Goal: Check status: Check status

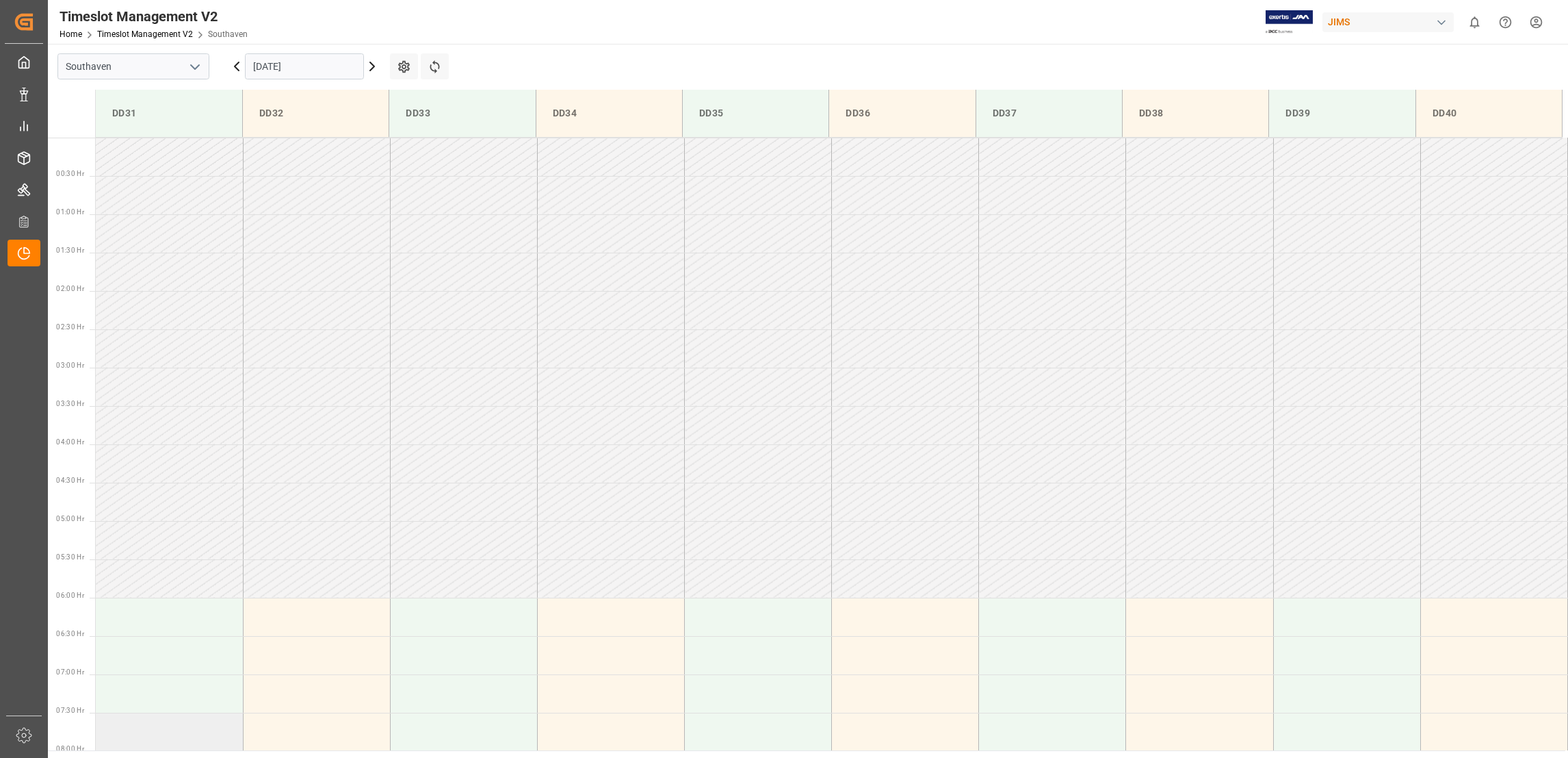
scroll to position [475, 0]
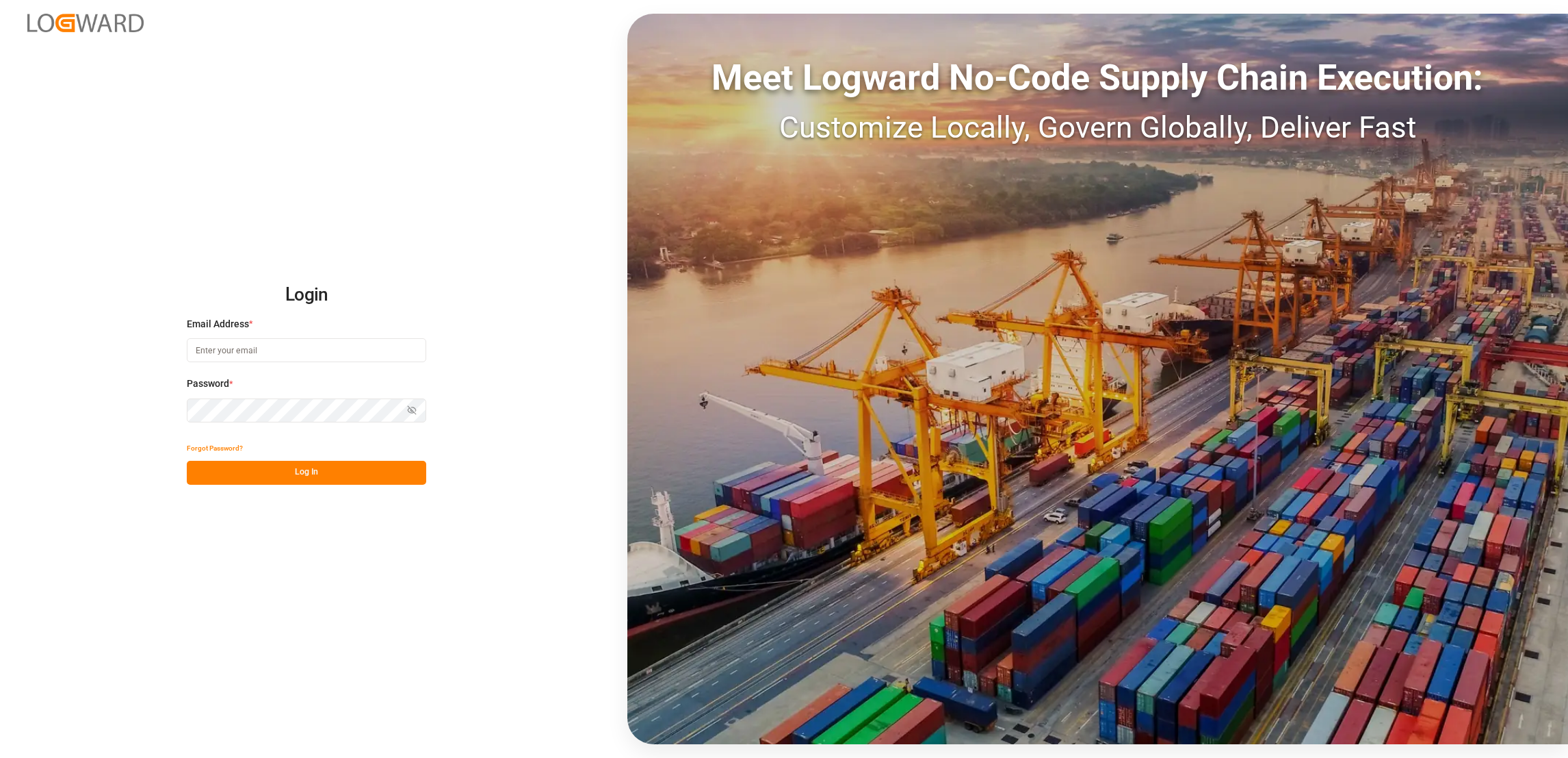
type input "anthony.beepat@kmcmusic.com"
click at [334, 475] on button "Log In" at bounding box center [305, 472] width 239 height 24
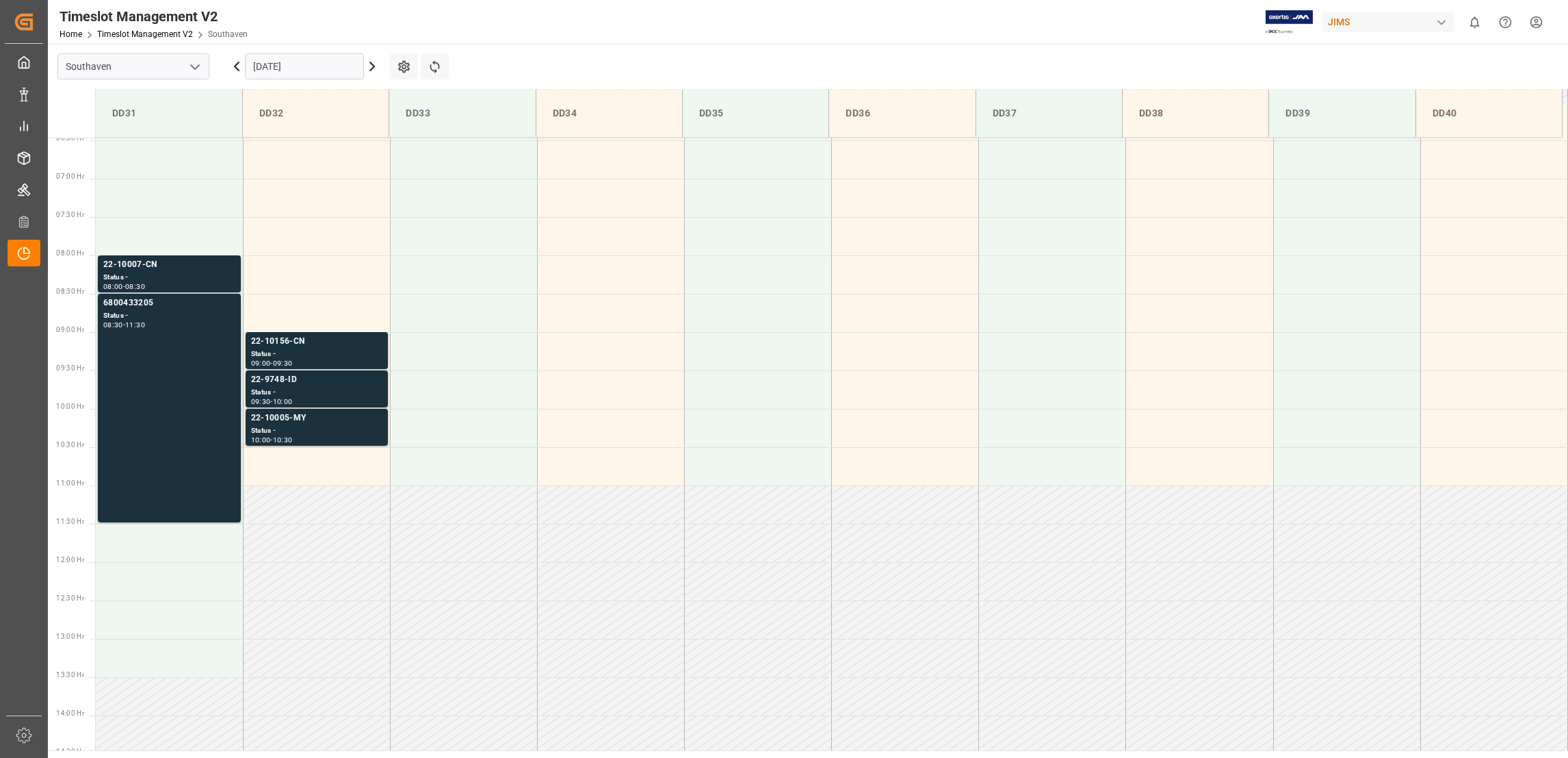
scroll to position [528, 0]
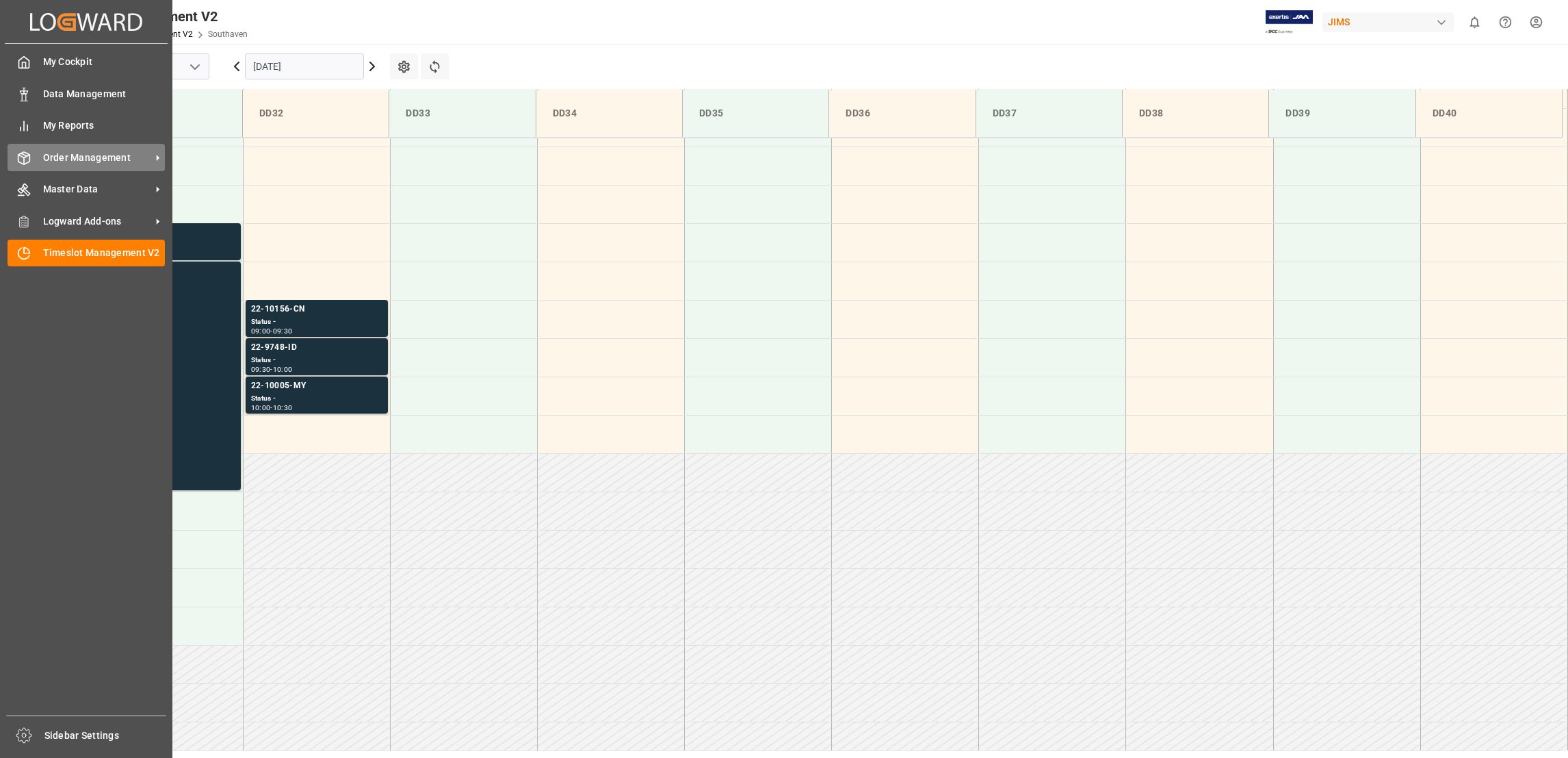
click at [31, 165] on div "Order Management Order Management" at bounding box center [86, 157] width 158 height 27
click at [157, 158] on icon at bounding box center [158, 158] width 3 height 6
click at [154, 157] on icon at bounding box center [158, 158] width 14 height 14
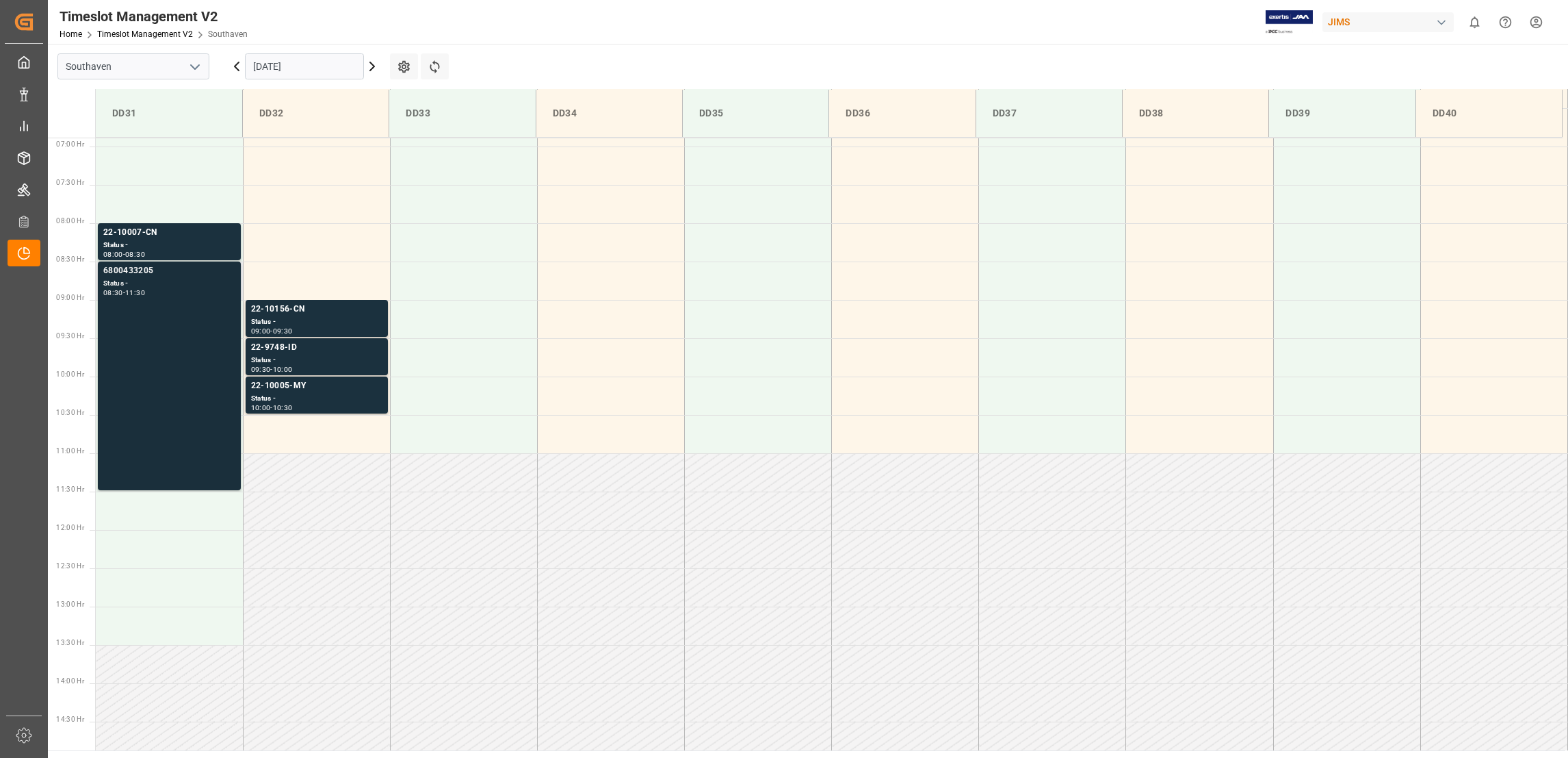
click at [137, 268] on div "6800433205" at bounding box center [169, 271] width 132 height 14
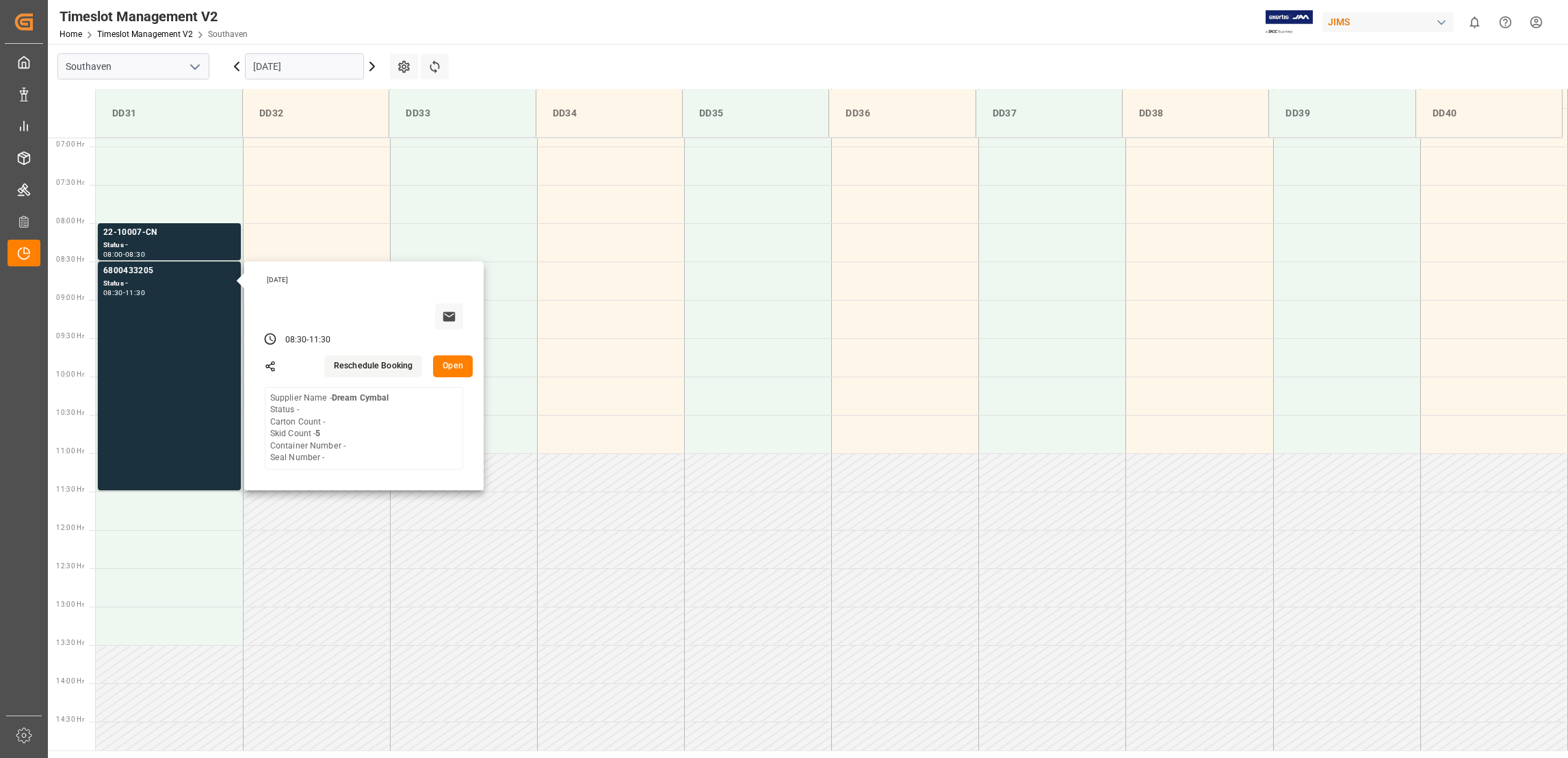
click at [462, 371] on button "Open" at bounding box center [453, 366] width 40 height 22
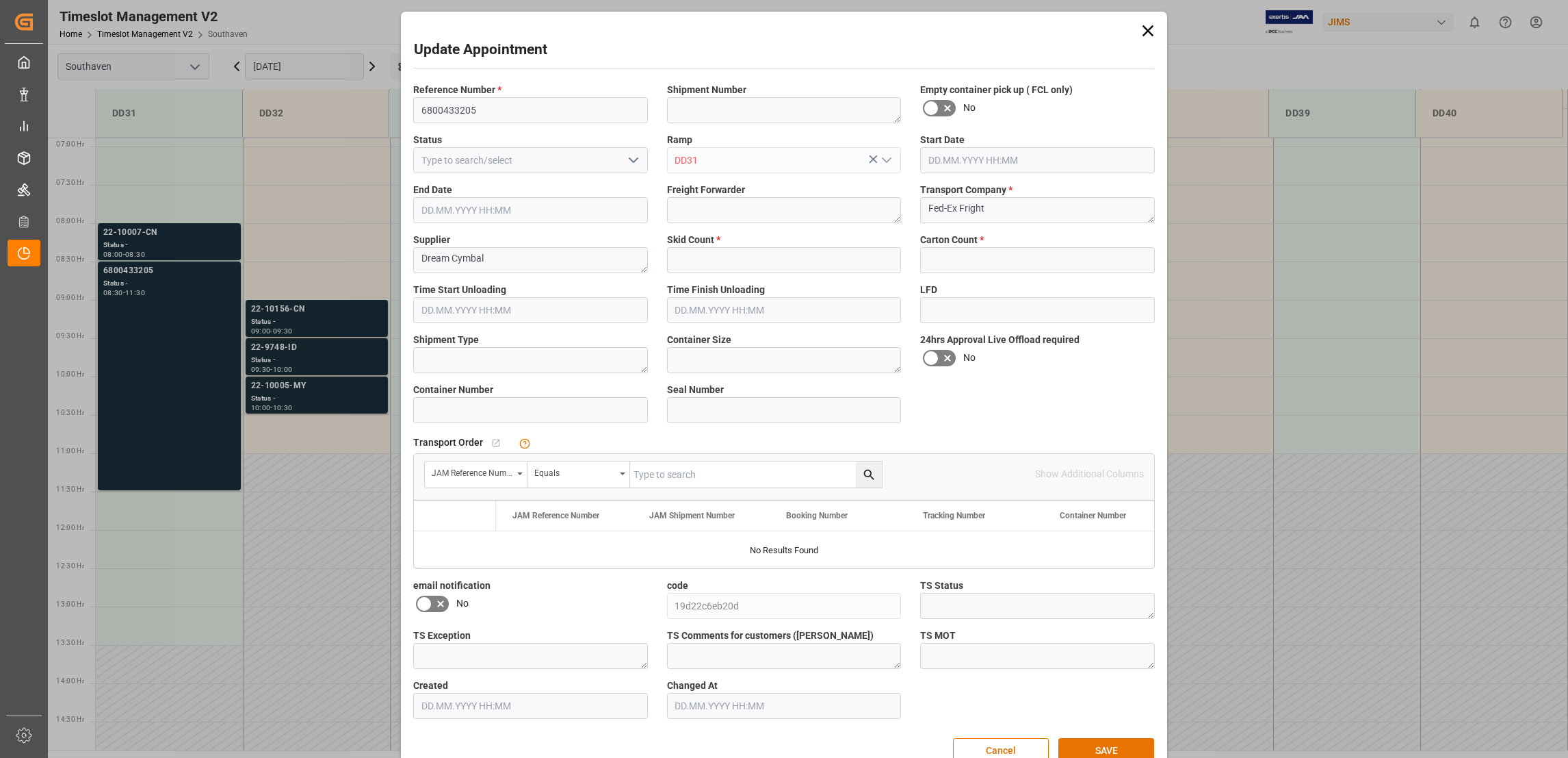
type input "5"
type input "0"
type input "17.09.2025 08:30"
type input "17.09.2025 11:30"
type input "15.09.2025 16:14"
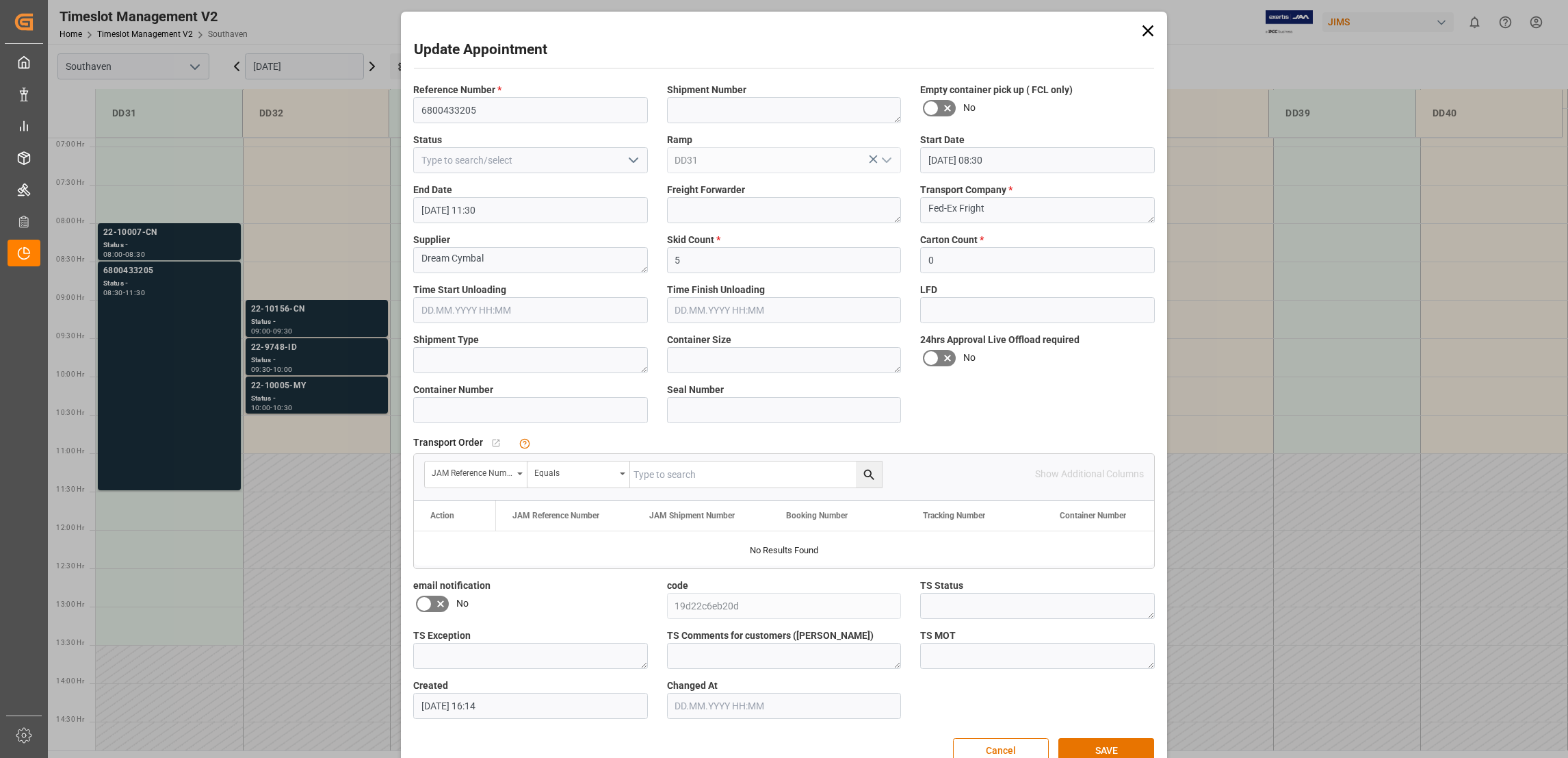
scroll to position [30, 0]
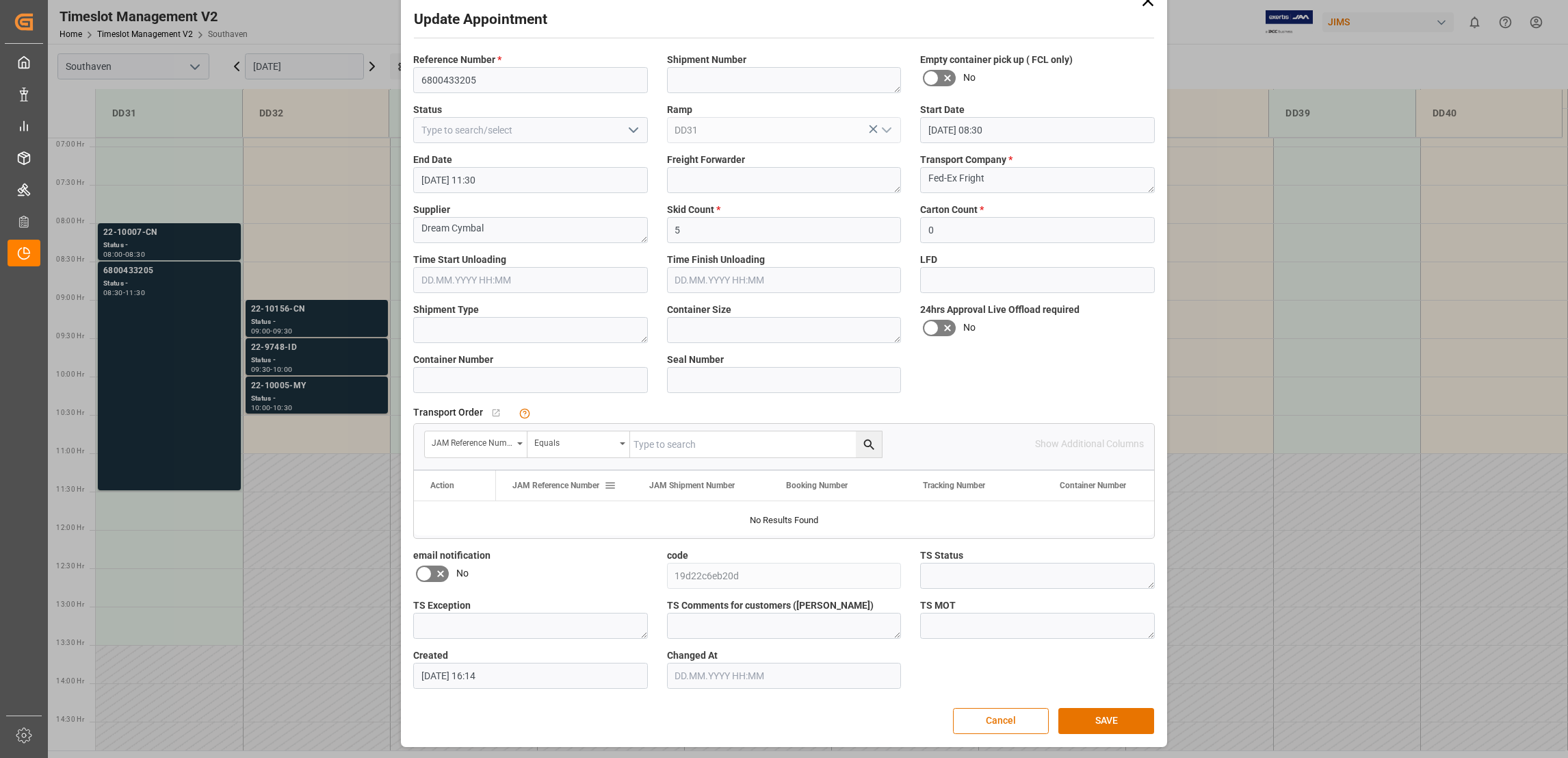
click at [590, 490] on div "JAM Reference Number" at bounding box center [558, 485] width 91 height 30
click at [609, 490] on span at bounding box center [610, 485] width 12 height 12
click at [585, 489] on span "JAM Reference Number" at bounding box center [556, 485] width 87 height 10
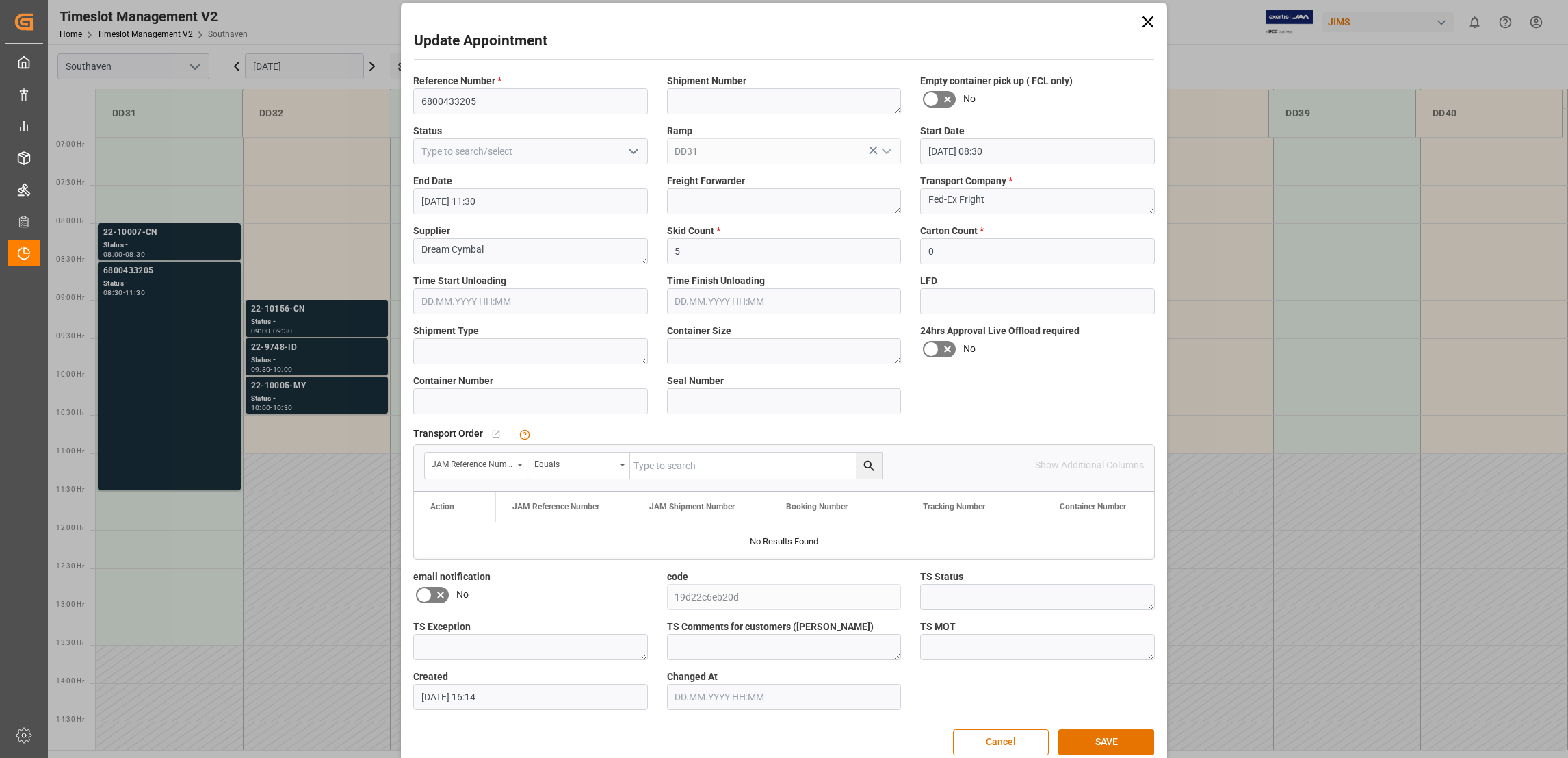
scroll to position [0, 0]
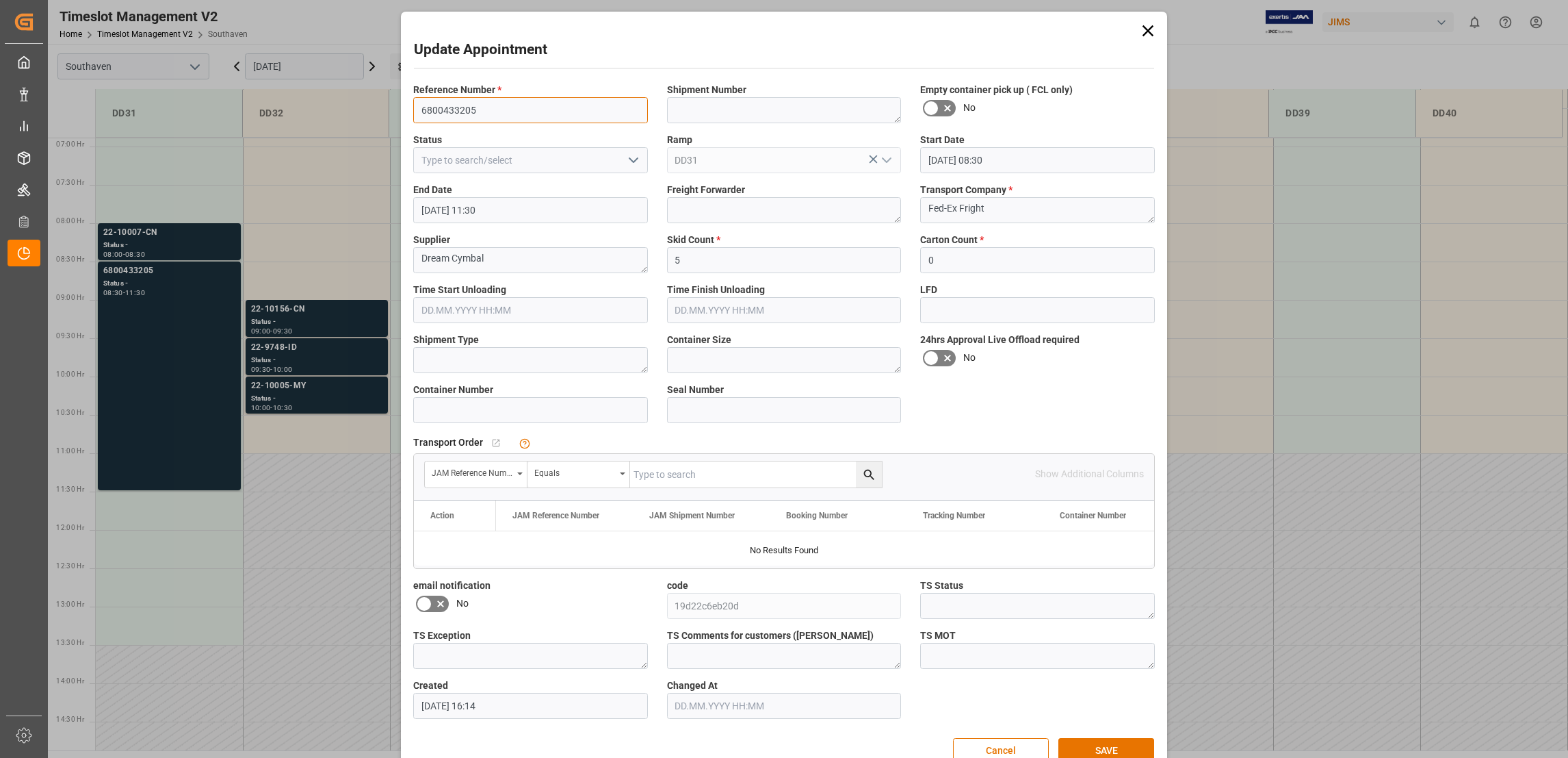
click at [444, 109] on input "6800433205" at bounding box center [531, 110] width 235 height 26
click at [1008, 746] on button "Cancel" at bounding box center [1001, 751] width 96 height 26
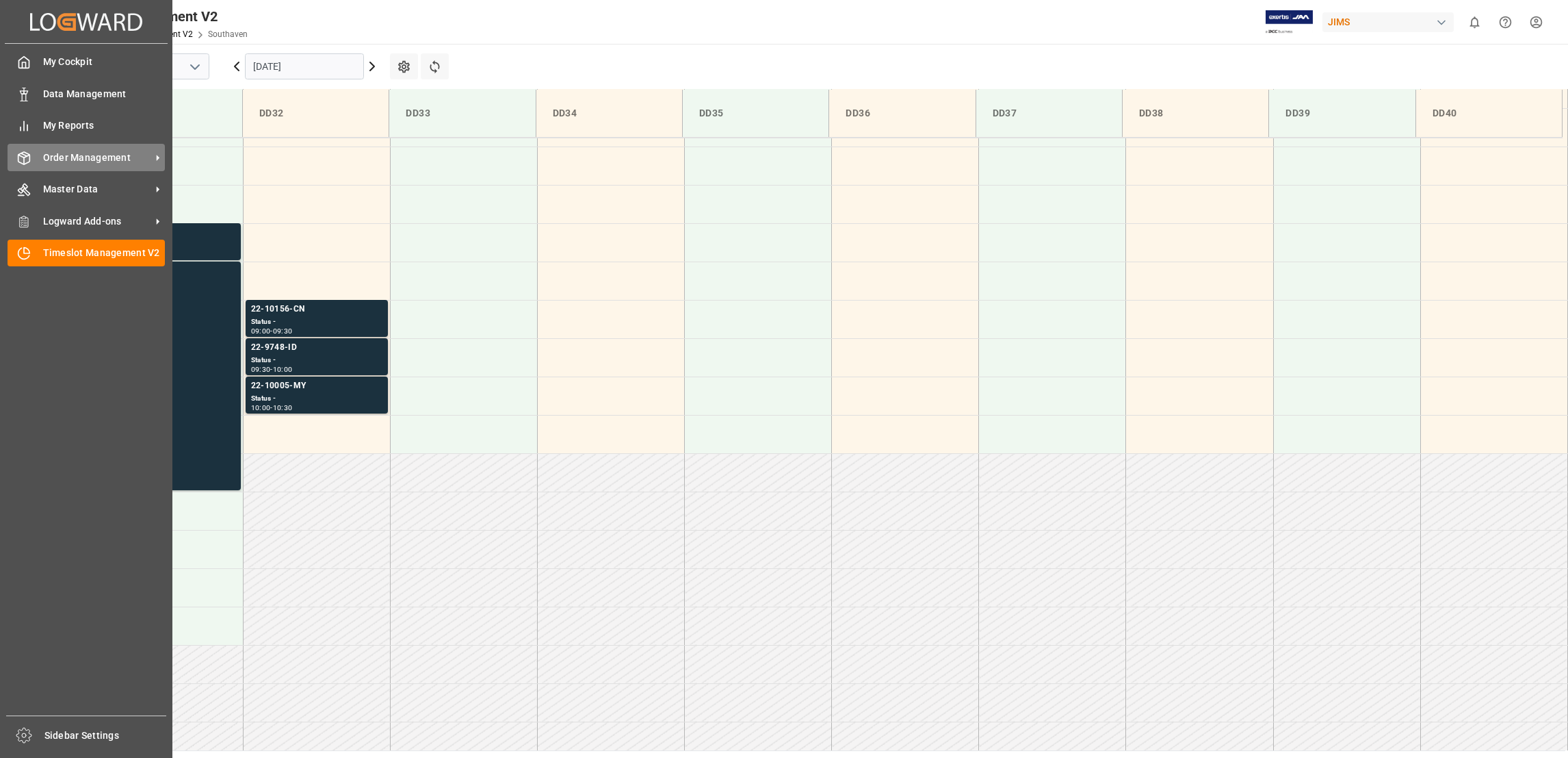
click at [138, 157] on span "Order Management" at bounding box center [96, 158] width 108 height 14
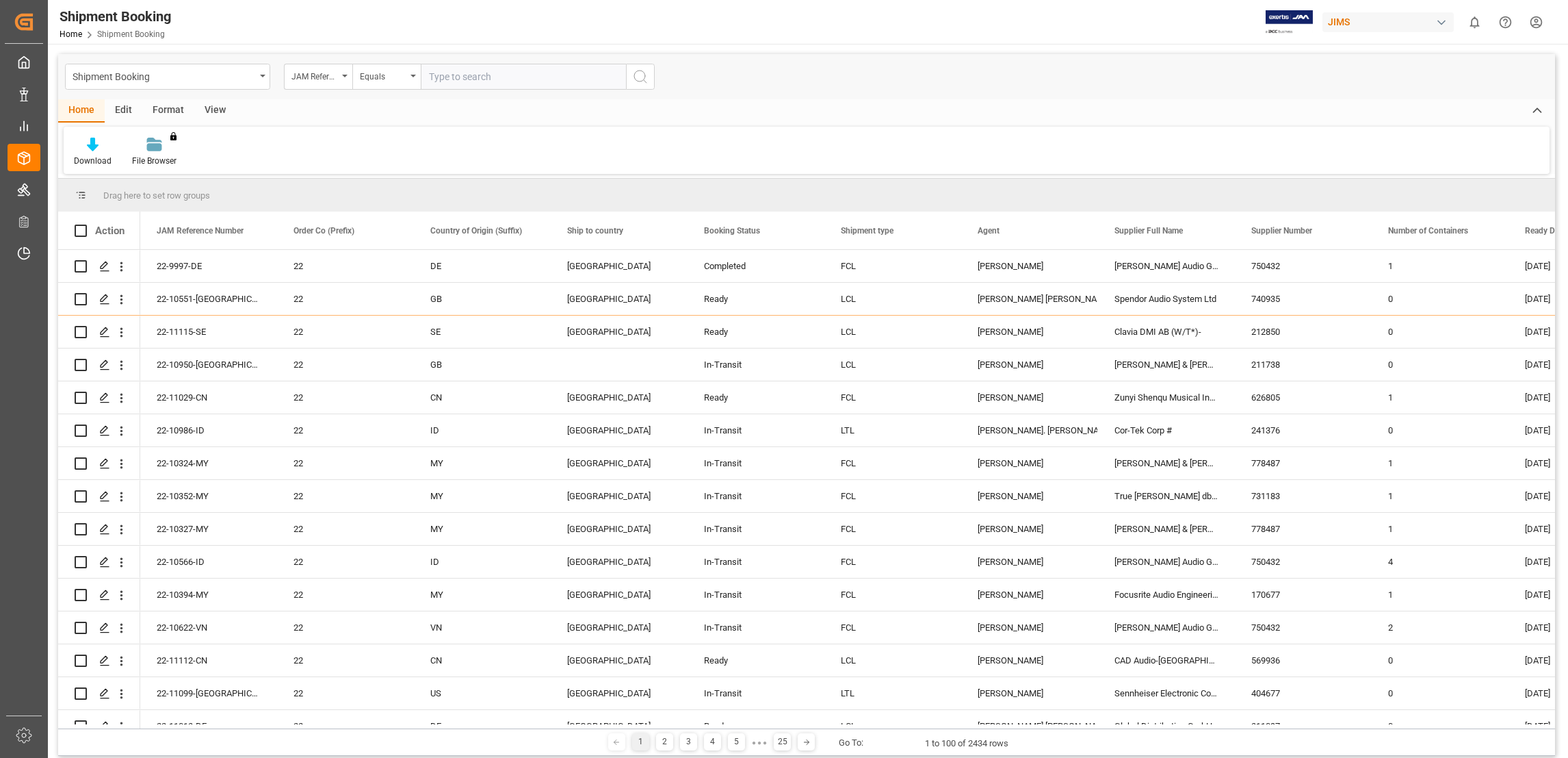
click at [211, 110] on div "View" at bounding box center [215, 110] width 42 height 23
click at [97, 151] on div at bounding box center [86, 144] width 27 height 14
click at [103, 185] on div "Default" at bounding box center [140, 193] width 134 height 28
click at [83, 156] on div "Default" at bounding box center [86, 161] width 27 height 12
click at [507, 140] on div "Default Default Standard Templates Save Template Reset Template" at bounding box center [806, 151] width 1486 height 48
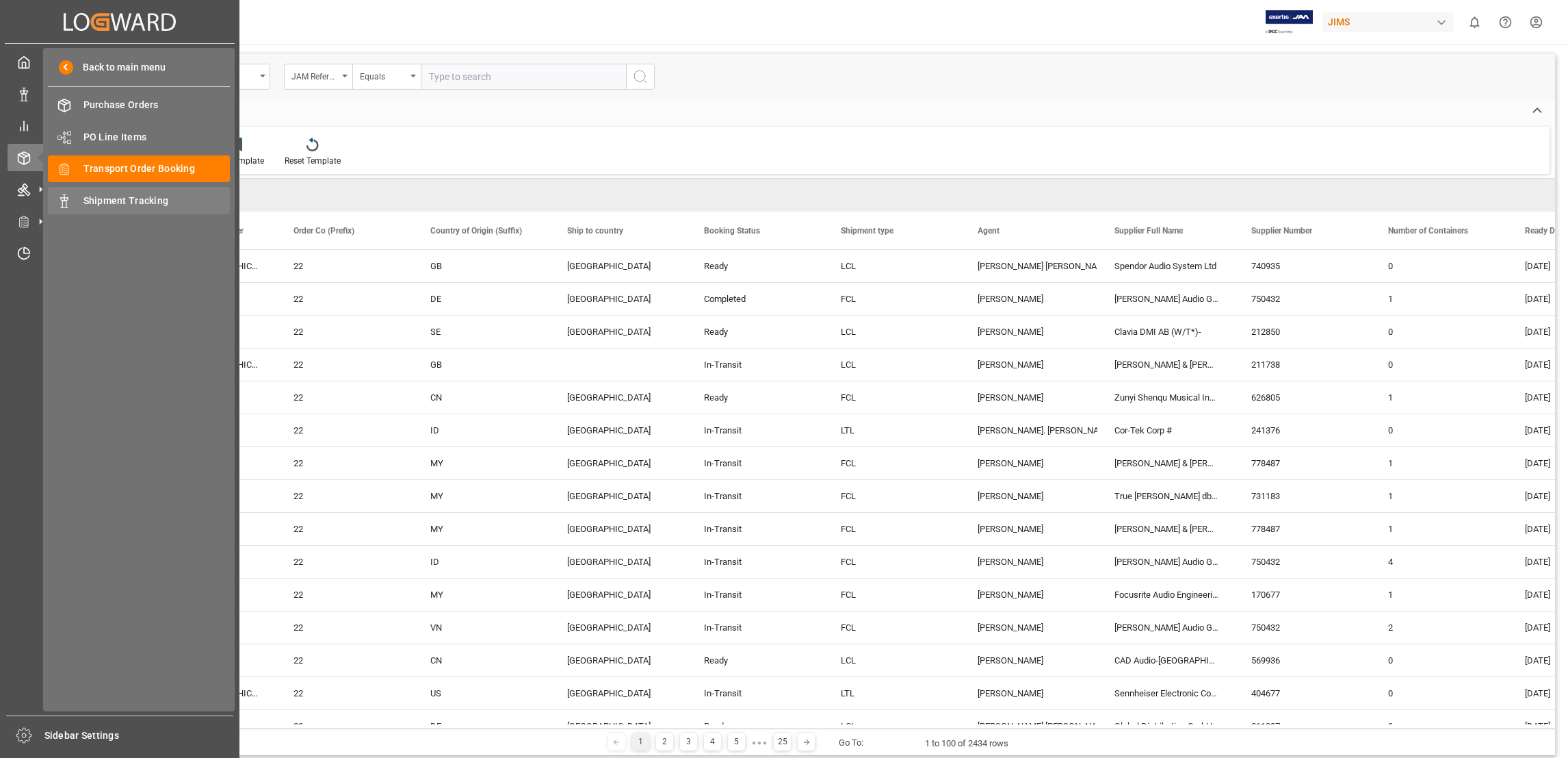
click at [159, 200] on span "Shipment Tracking" at bounding box center [157, 200] width 147 height 14
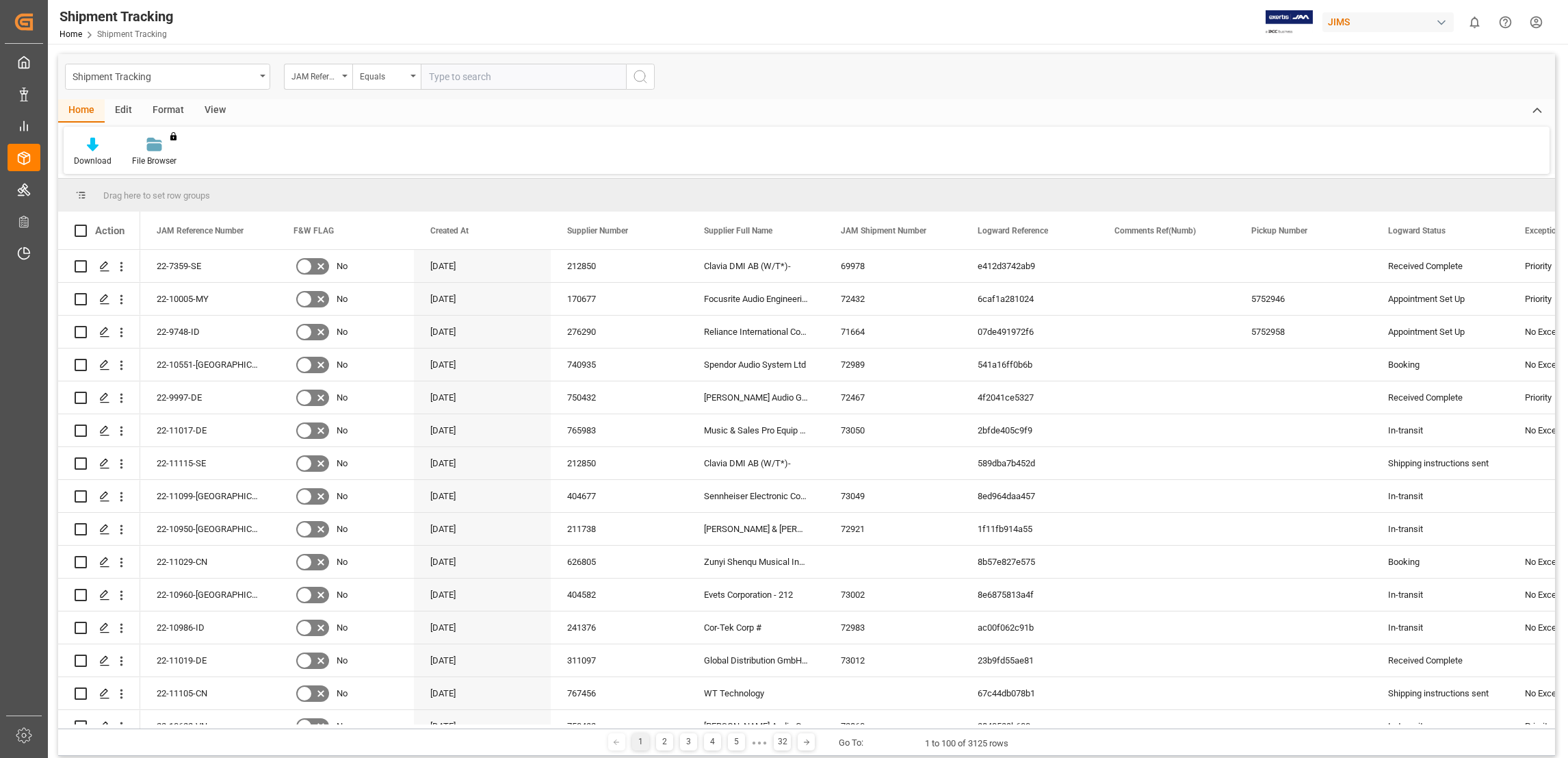
click at [213, 115] on div "View" at bounding box center [215, 110] width 42 height 23
click at [65, 148] on div "Default" at bounding box center [87, 152] width 48 height 30
click at [147, 247] on div "[PERSON_NAME] shipment tracking" at bounding box center [140, 249] width 120 height 14
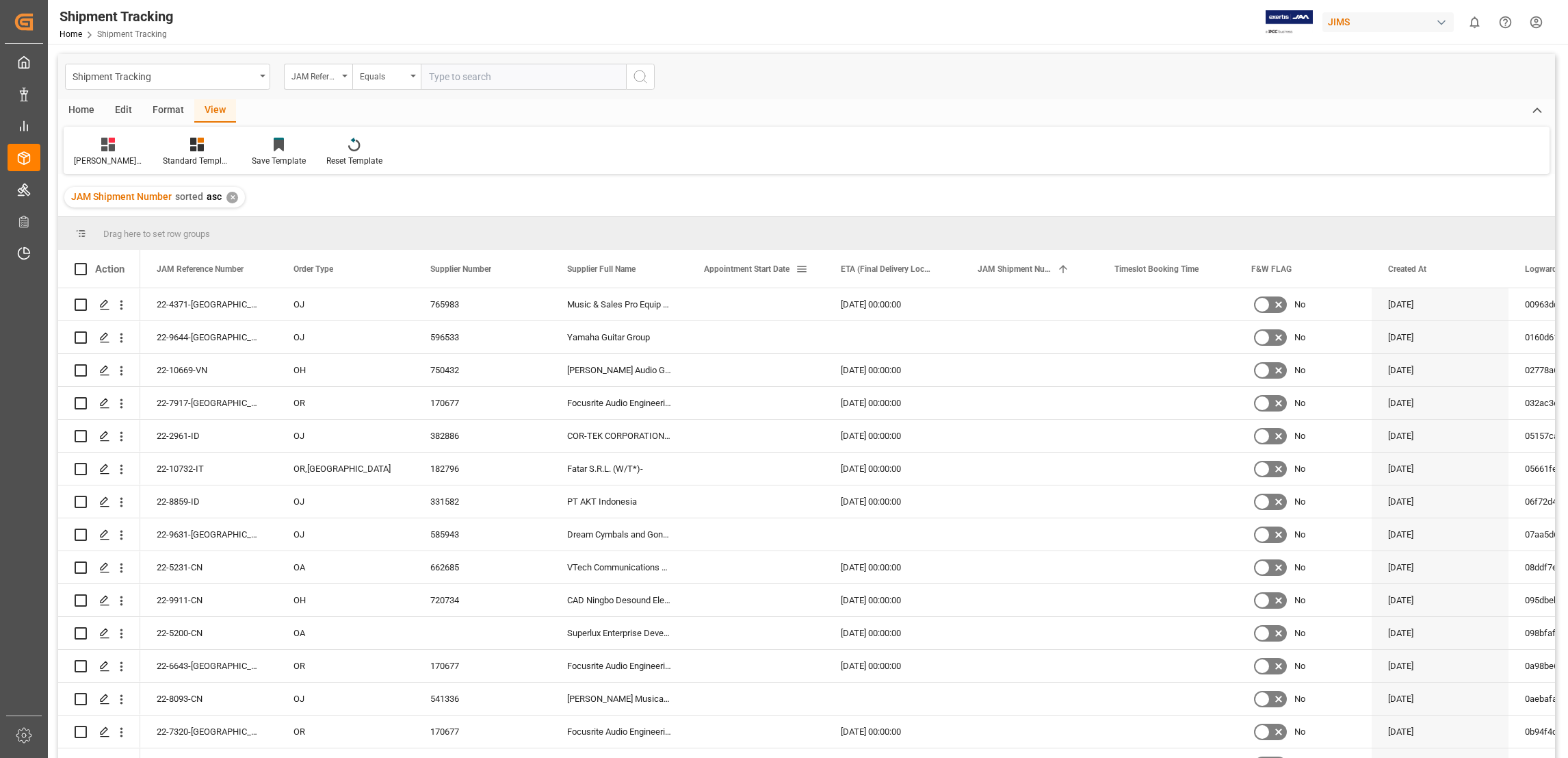
click at [808, 274] on div "Appointment Start Date" at bounding box center [756, 269] width 137 height 38
click at [805, 271] on span at bounding box center [801, 269] width 12 height 12
click at [885, 272] on span "filter" at bounding box center [887, 271] width 12 height 12
click at [924, 337] on input "date" at bounding box center [864, 343] width 134 height 28
type input "[DATE]"
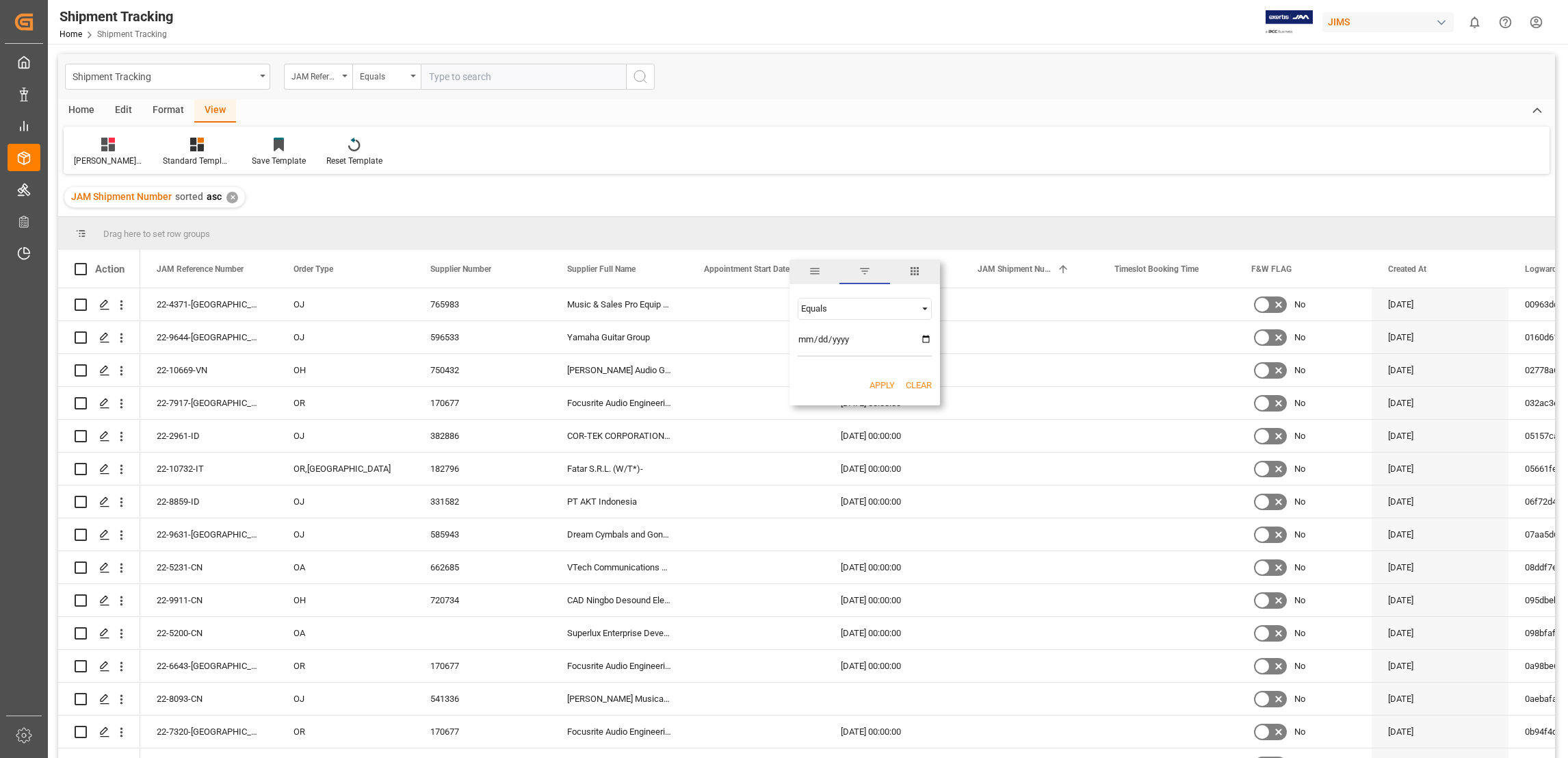
click at [877, 387] on button "Apply" at bounding box center [883, 385] width 26 height 14
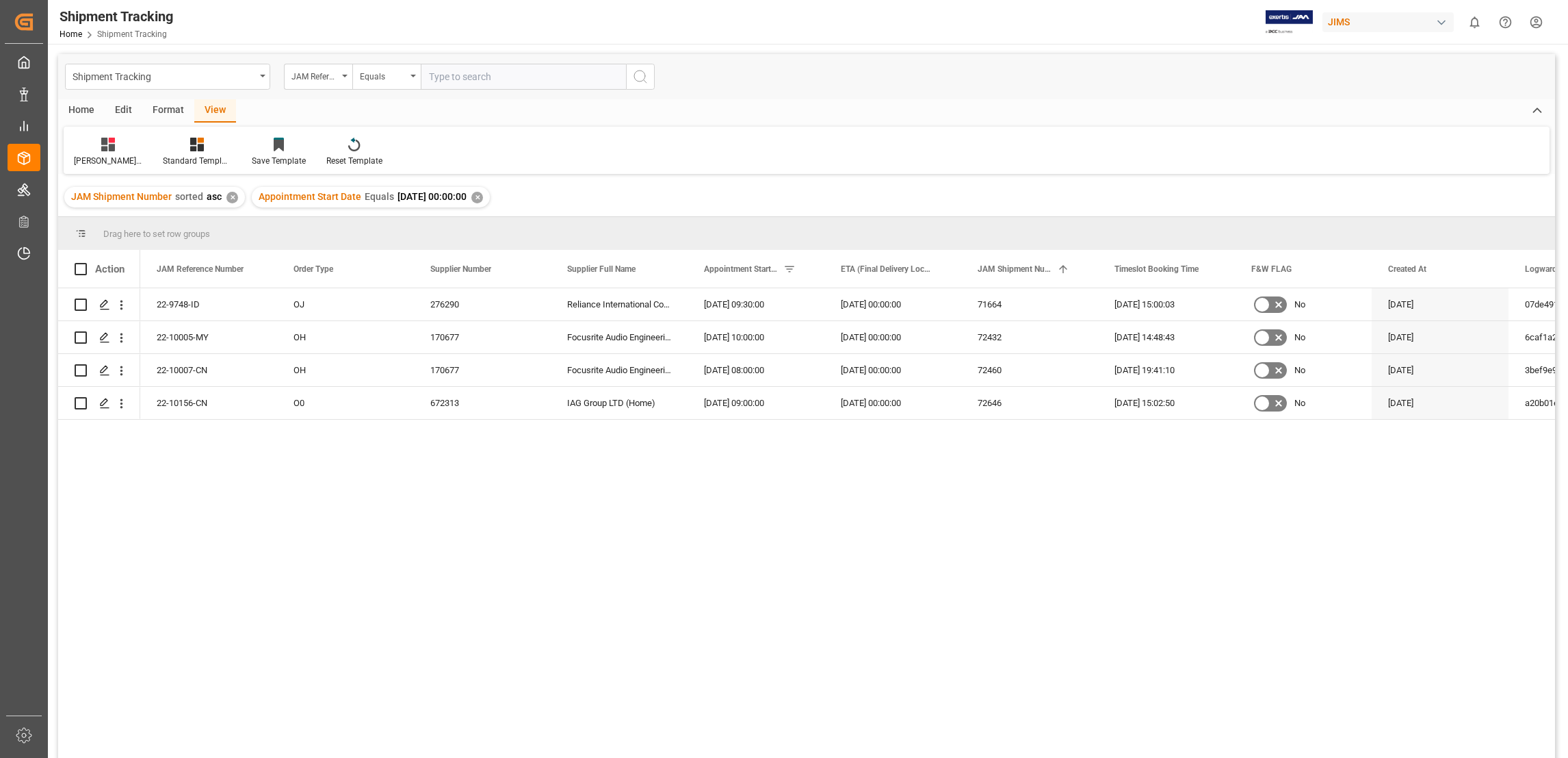
click at [483, 197] on div "✕" at bounding box center [477, 197] width 12 height 12
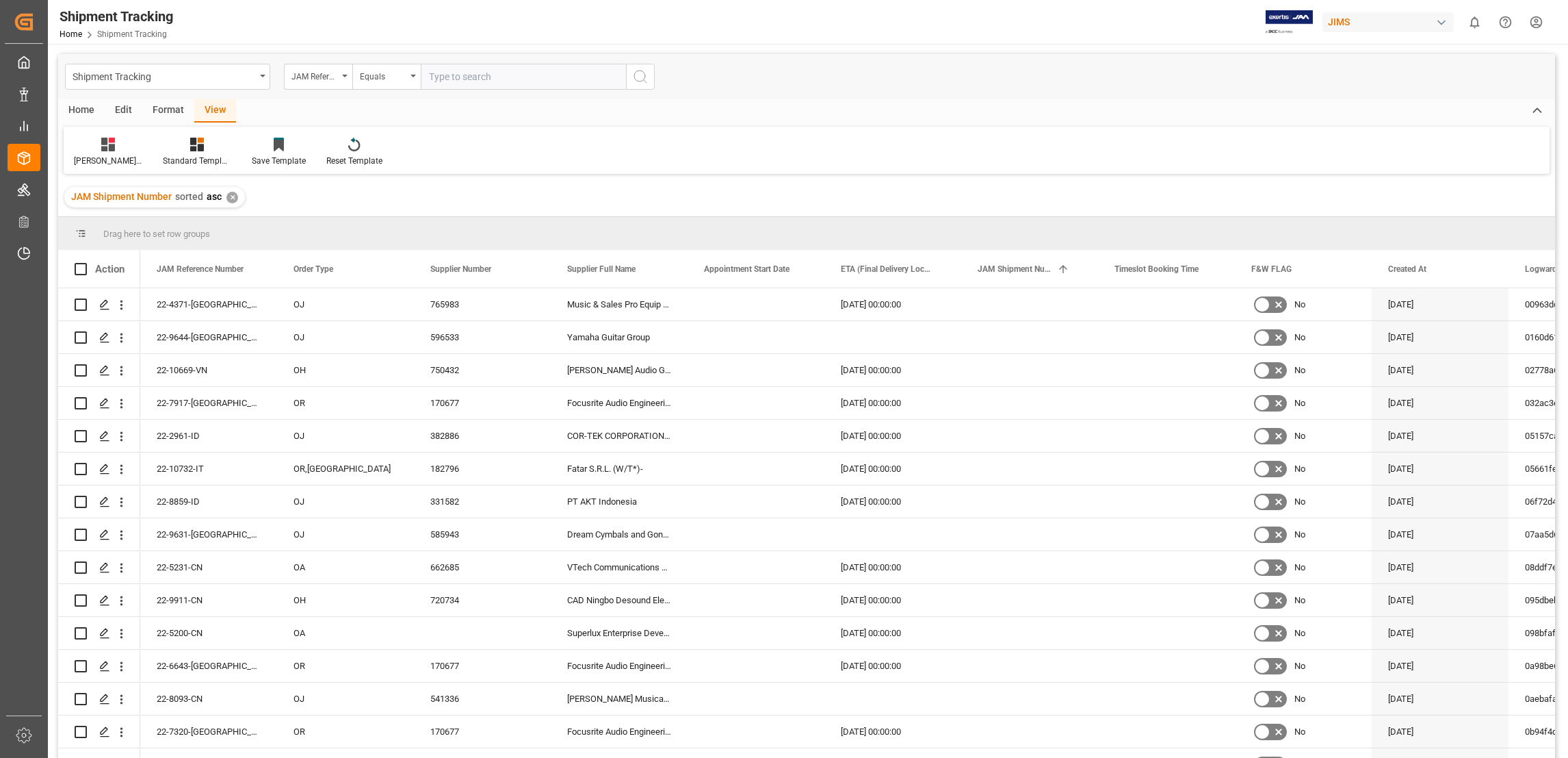
click at [466, 77] on input "text" at bounding box center [523, 76] width 205 height 26
paste input "22-8290-[GEOGRAPHIC_DATA]"
type input "22-8290-[GEOGRAPHIC_DATA]"
click at [643, 82] on icon "search button" at bounding box center [640, 76] width 17 height 17
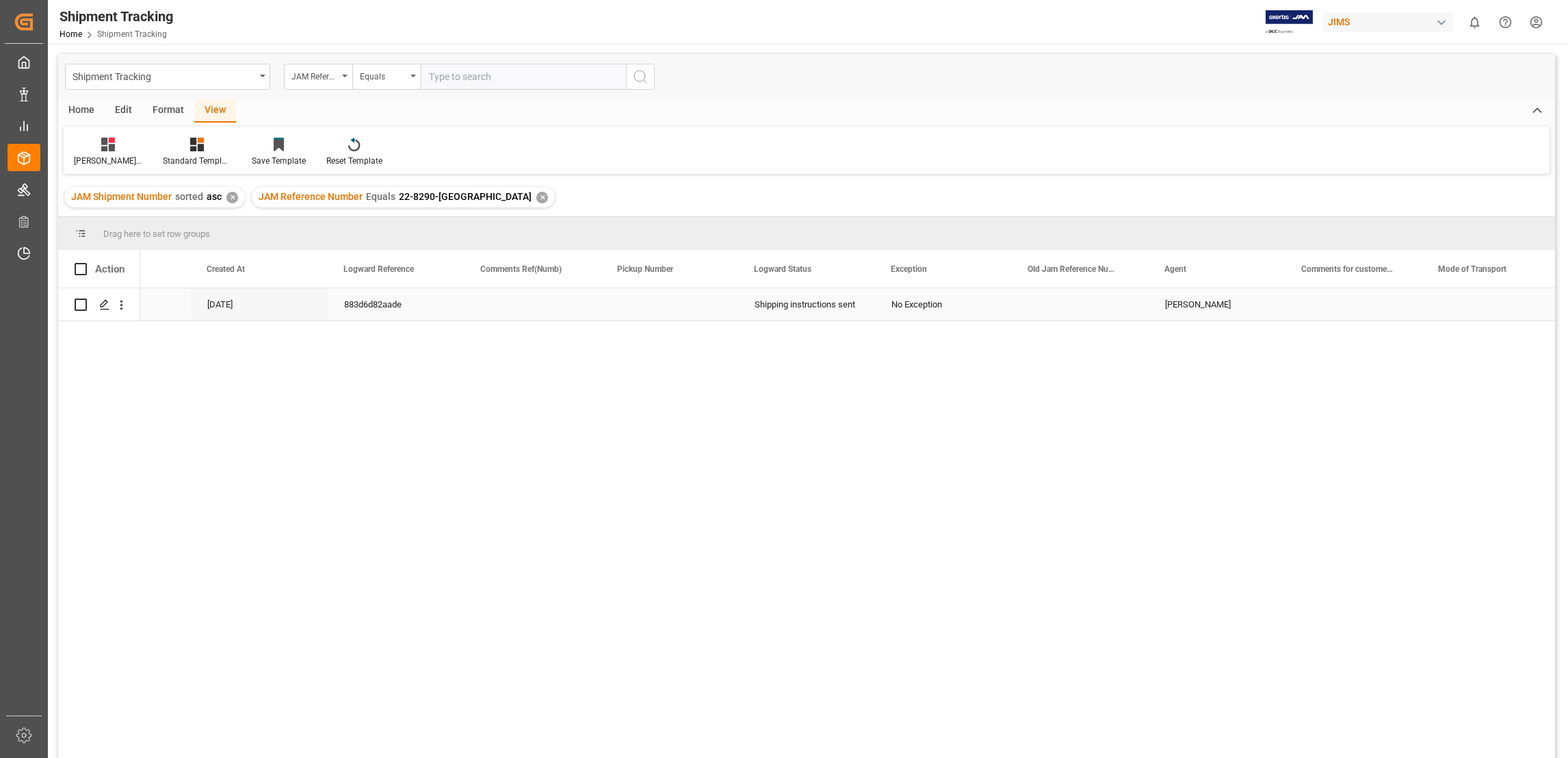
scroll to position [0, 1231]
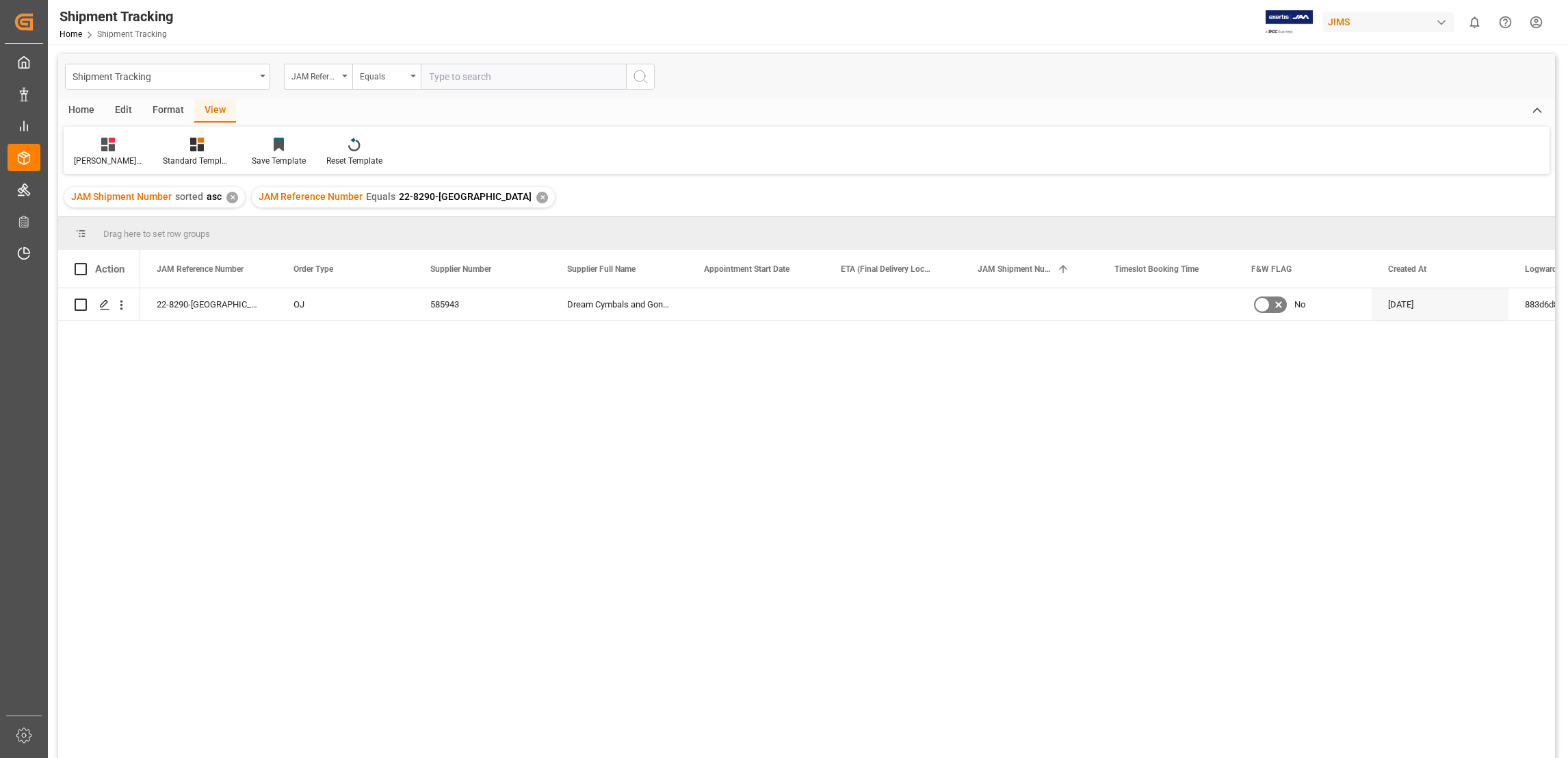
click at [537, 191] on div "✕" at bounding box center [543, 197] width 12 height 12
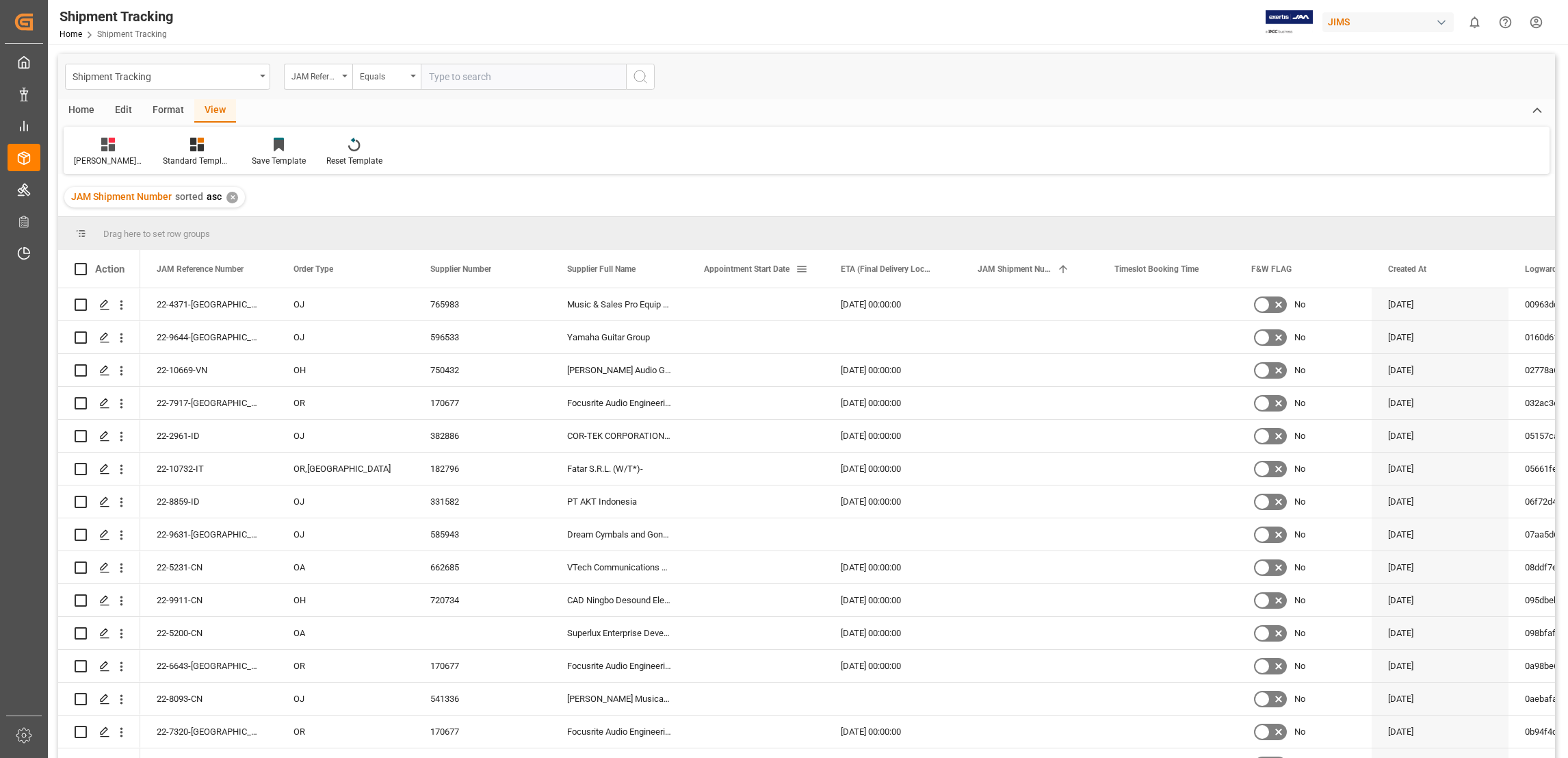
click at [802, 273] on span at bounding box center [801, 269] width 12 height 12
click at [925, 341] on input "date" at bounding box center [864, 343] width 134 height 28
type input "[DATE]"
click at [892, 385] on button "Apply" at bounding box center [883, 385] width 26 height 14
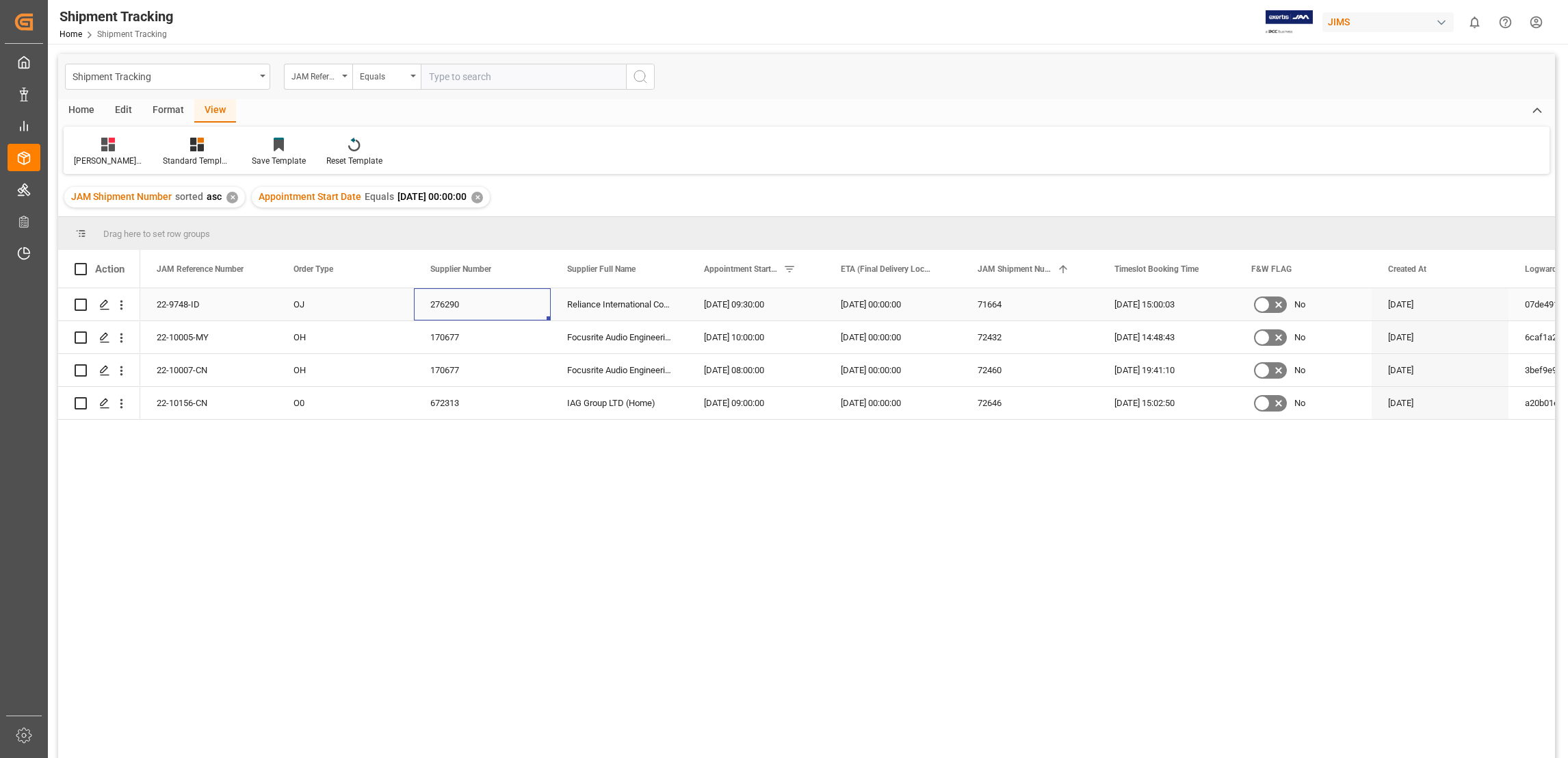
click at [444, 307] on div "276290" at bounding box center [482, 304] width 137 height 32
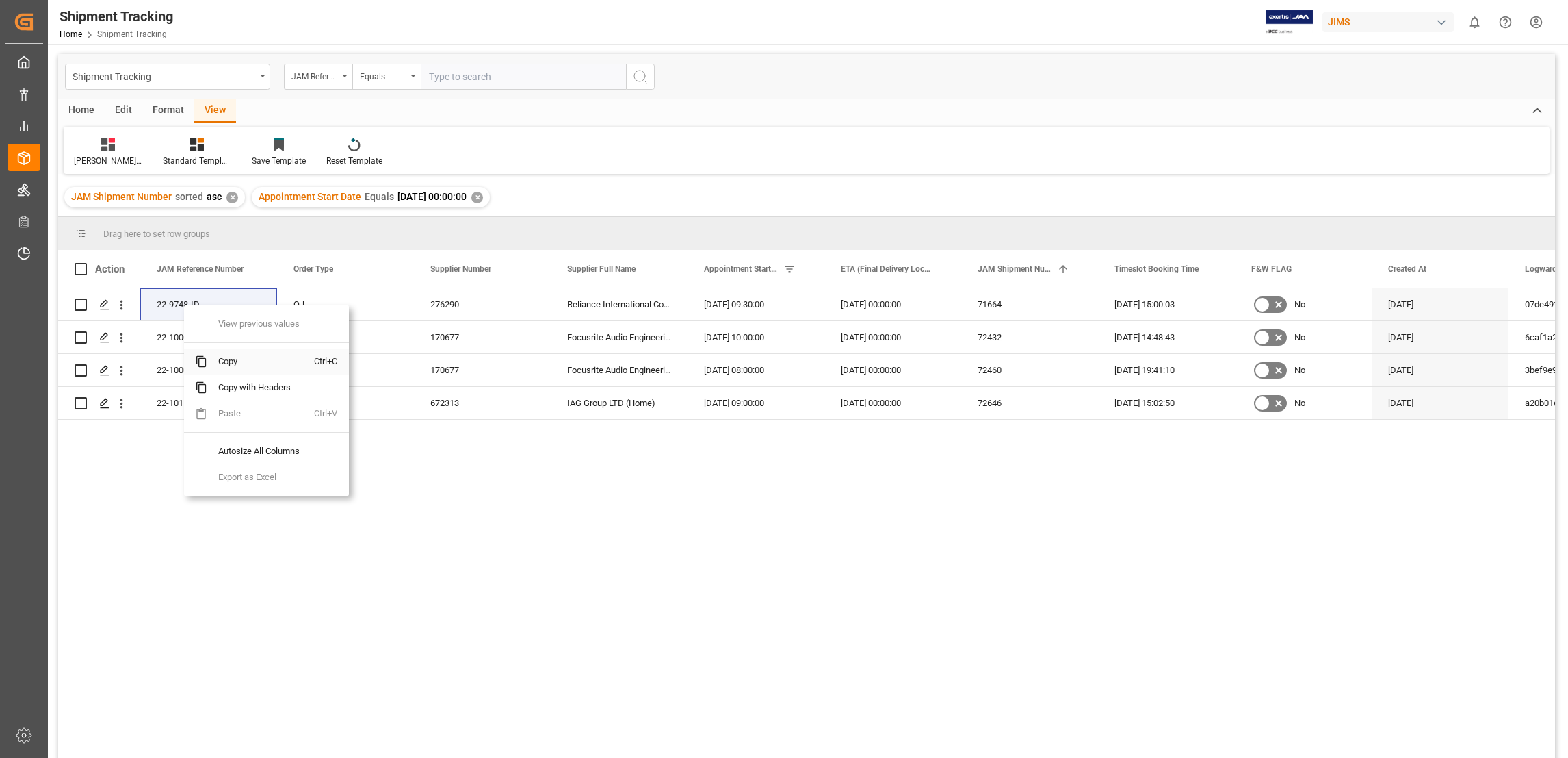
click at [241, 362] on span "Copy" at bounding box center [261, 361] width 107 height 26
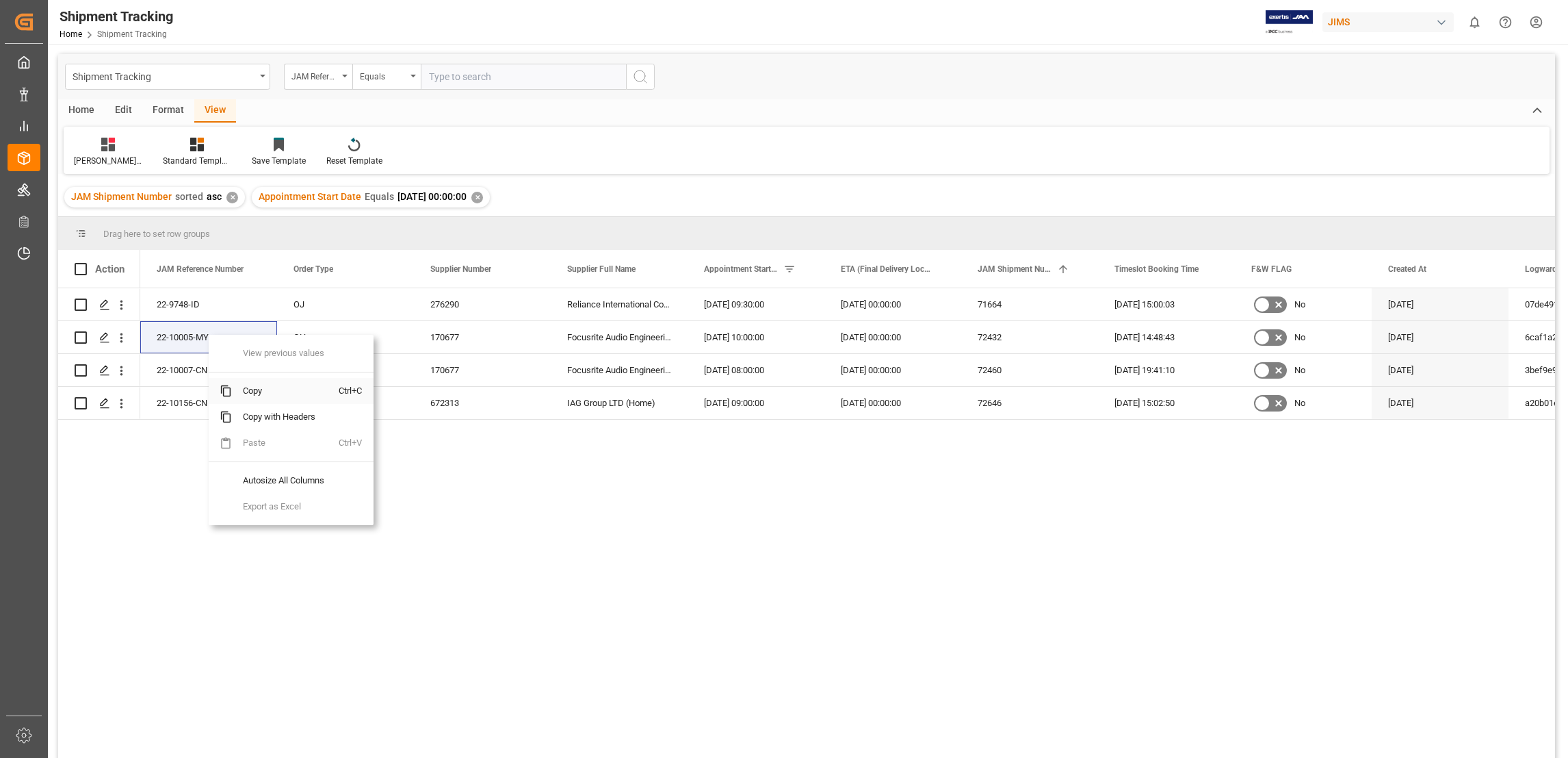
click at [266, 389] on span "Copy" at bounding box center [286, 391] width 107 height 26
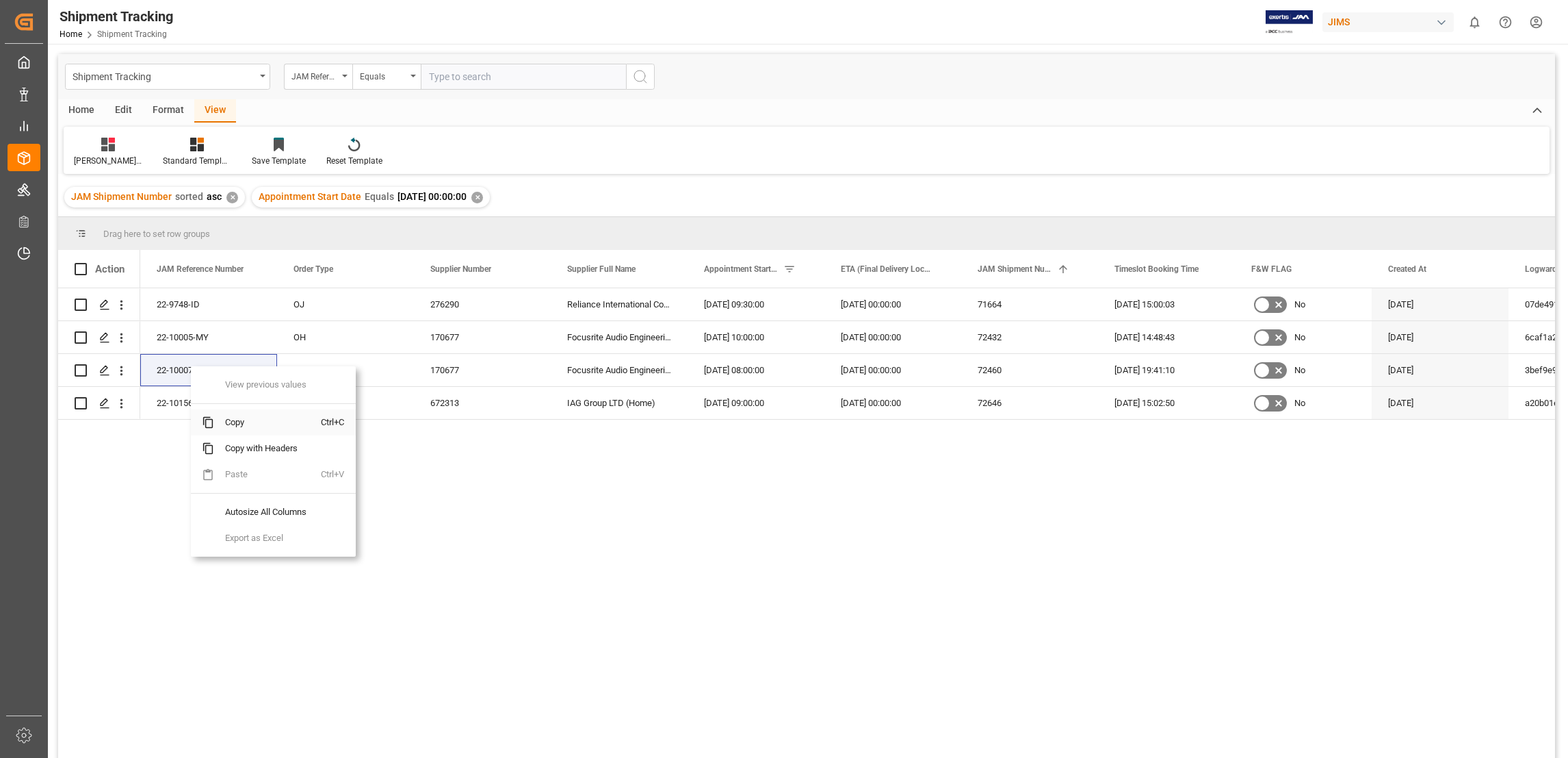
click at [262, 424] on span "Copy" at bounding box center [268, 422] width 107 height 26
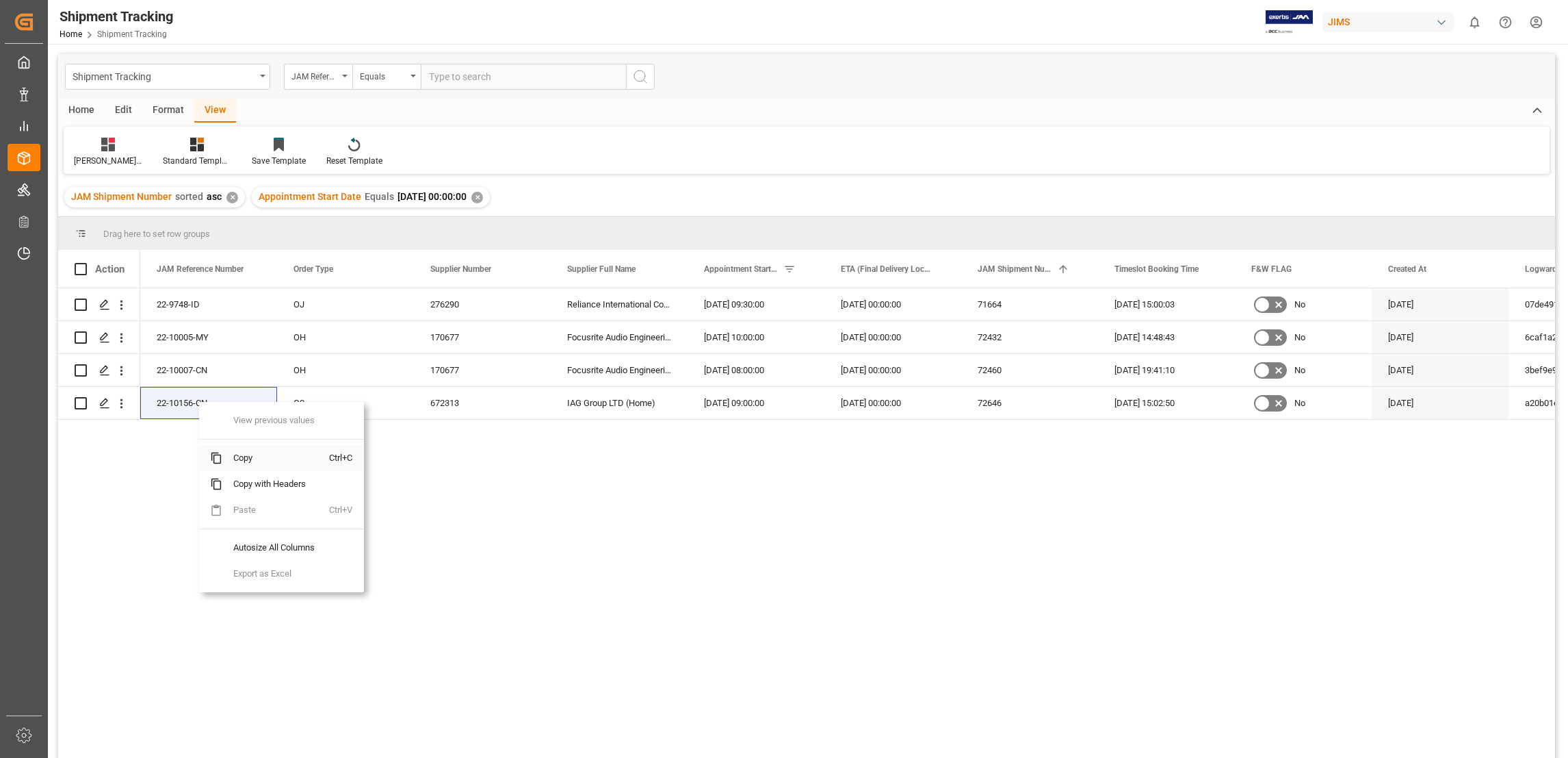
click at [247, 462] on span "Copy" at bounding box center [276, 457] width 107 height 26
